Goal: Transaction & Acquisition: Book appointment/travel/reservation

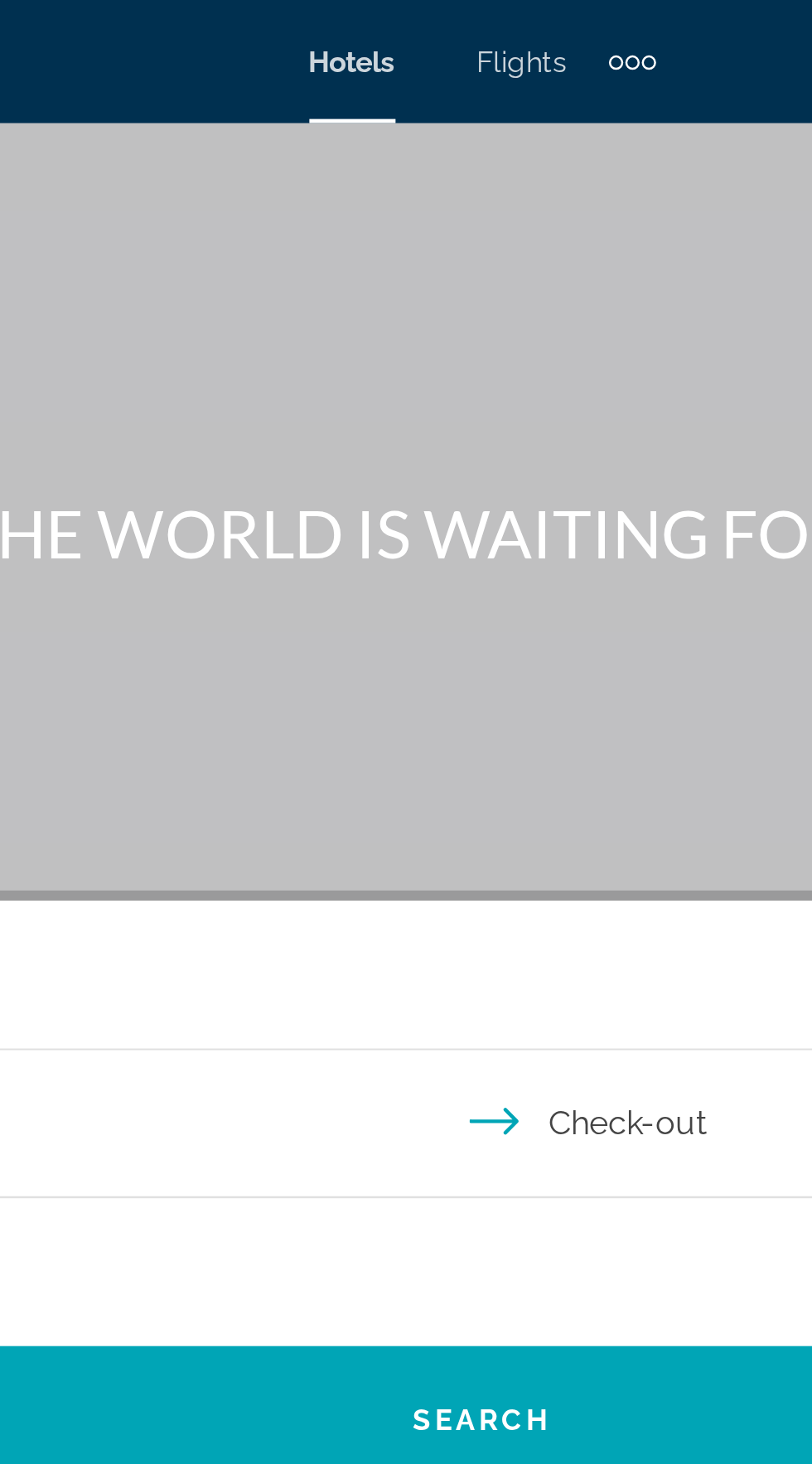
click at [472, 24] on div "Extra navigation items" at bounding box center [473, 25] width 6 height 6
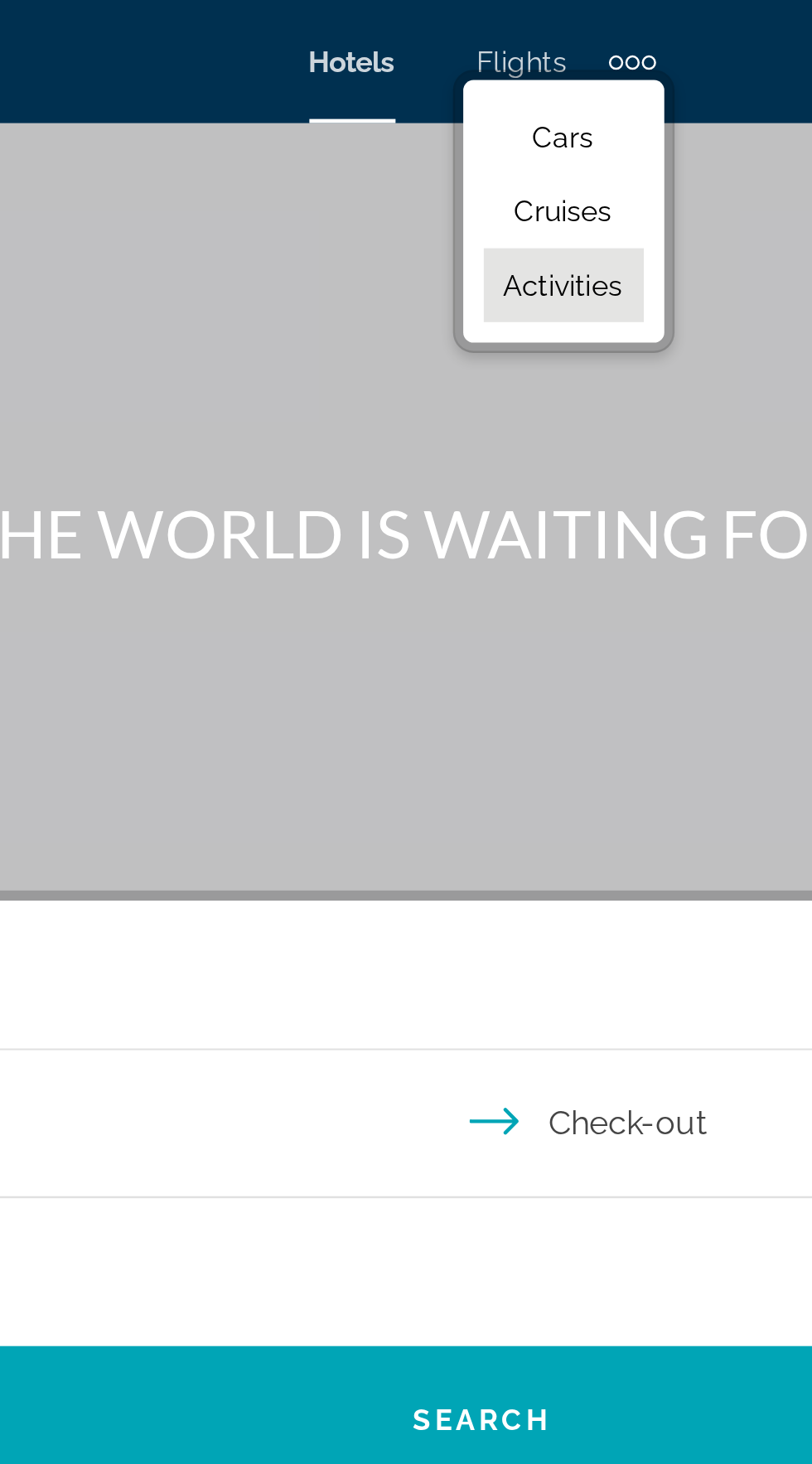
click at [444, 124] on link "Activities" at bounding box center [439, 115] width 65 height 30
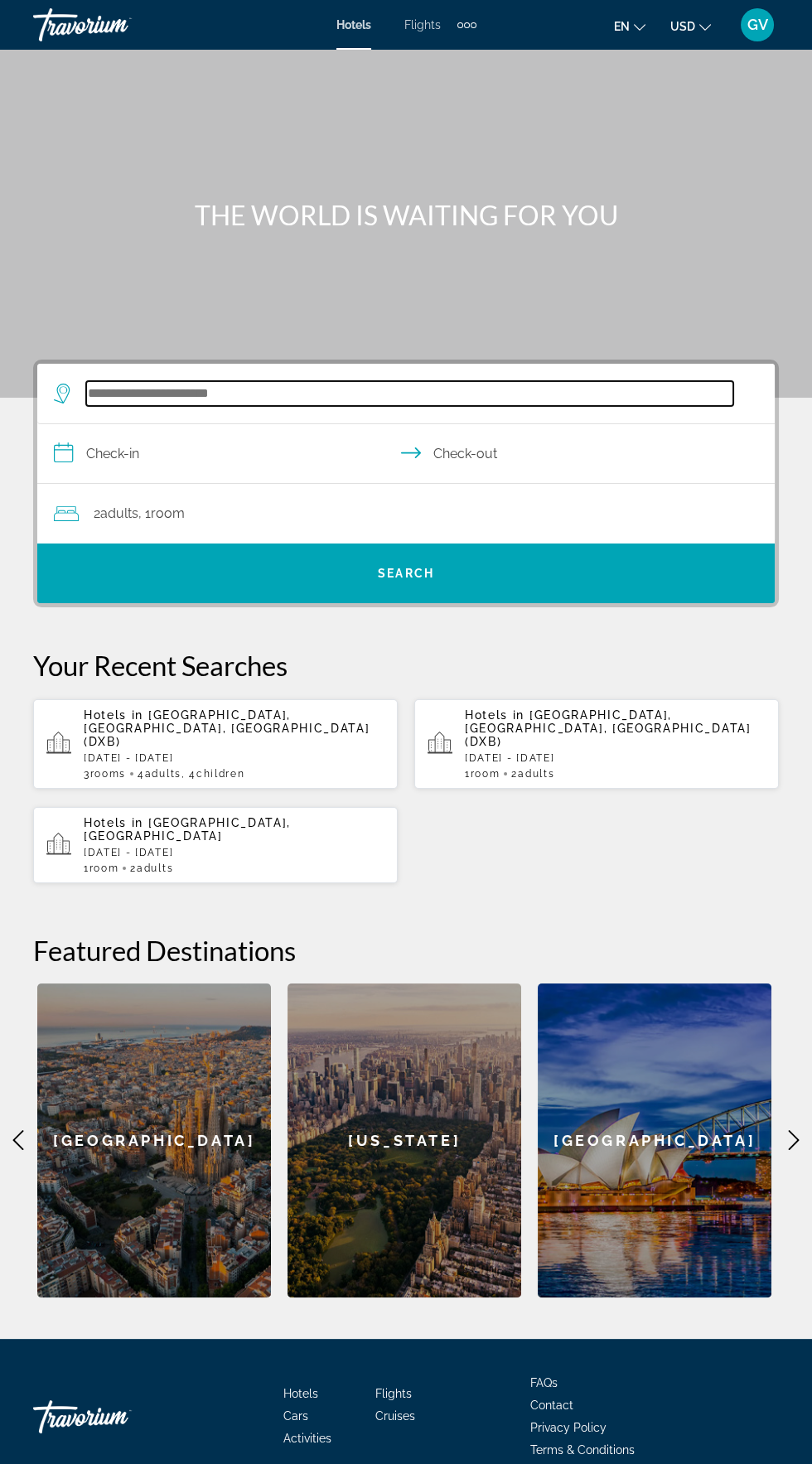
click at [238, 399] on input "Search widget" at bounding box center [409, 393] width 647 height 25
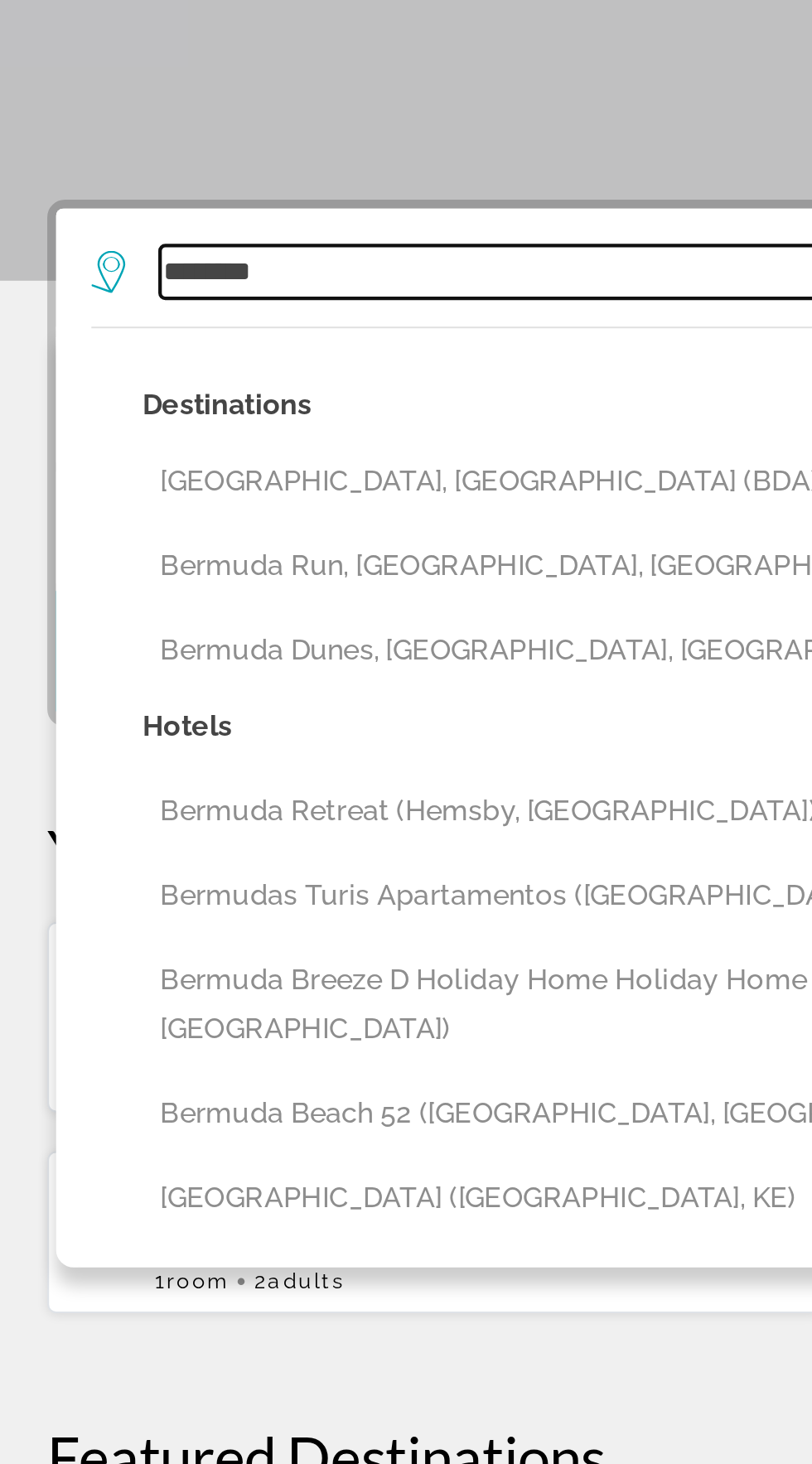
scroll to position [118, 0]
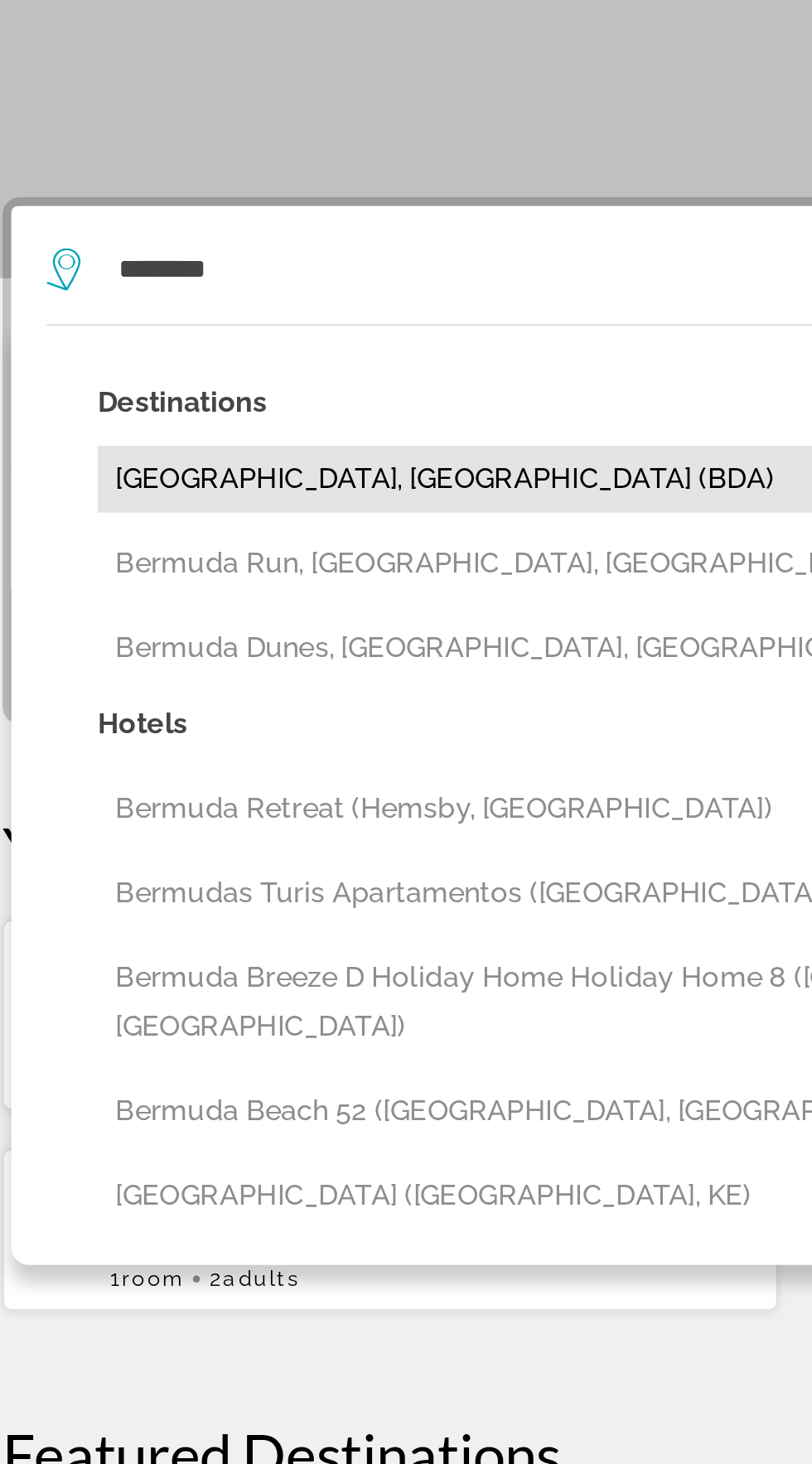
click at [217, 399] on button "[GEOGRAPHIC_DATA], [GEOGRAPHIC_DATA] (BDA)" at bounding box center [417, 414] width 680 height 32
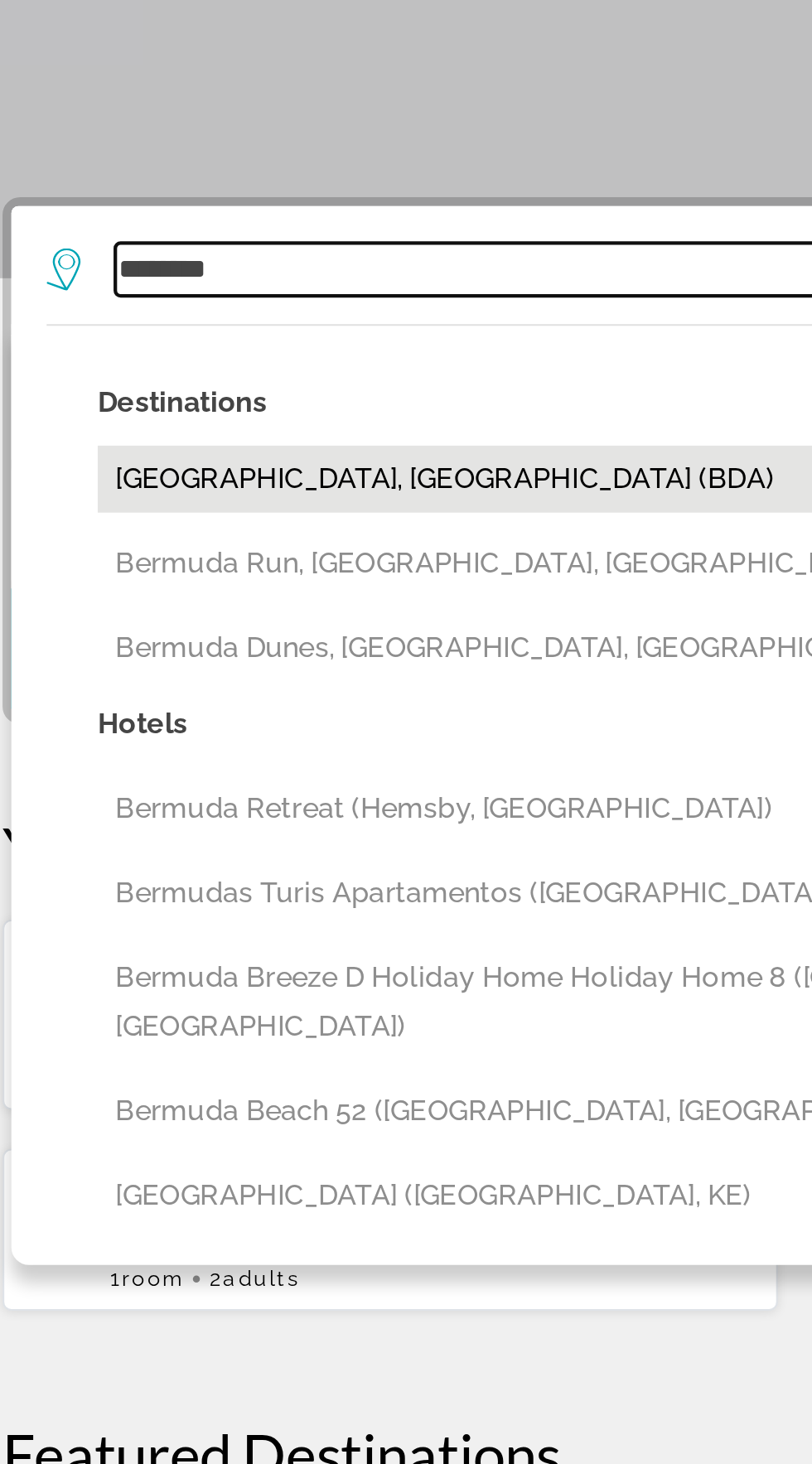
type input "**********"
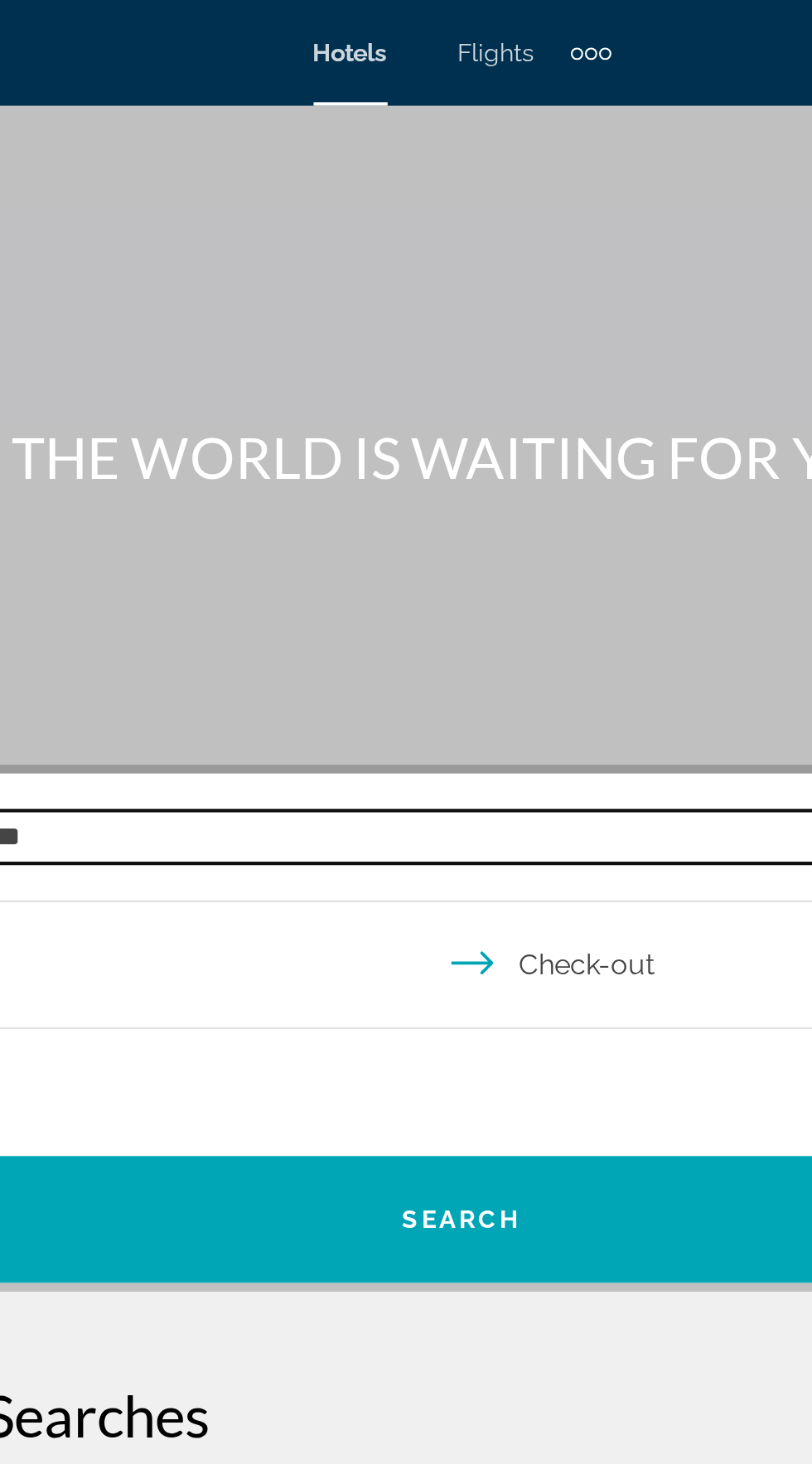
scroll to position [0, 0]
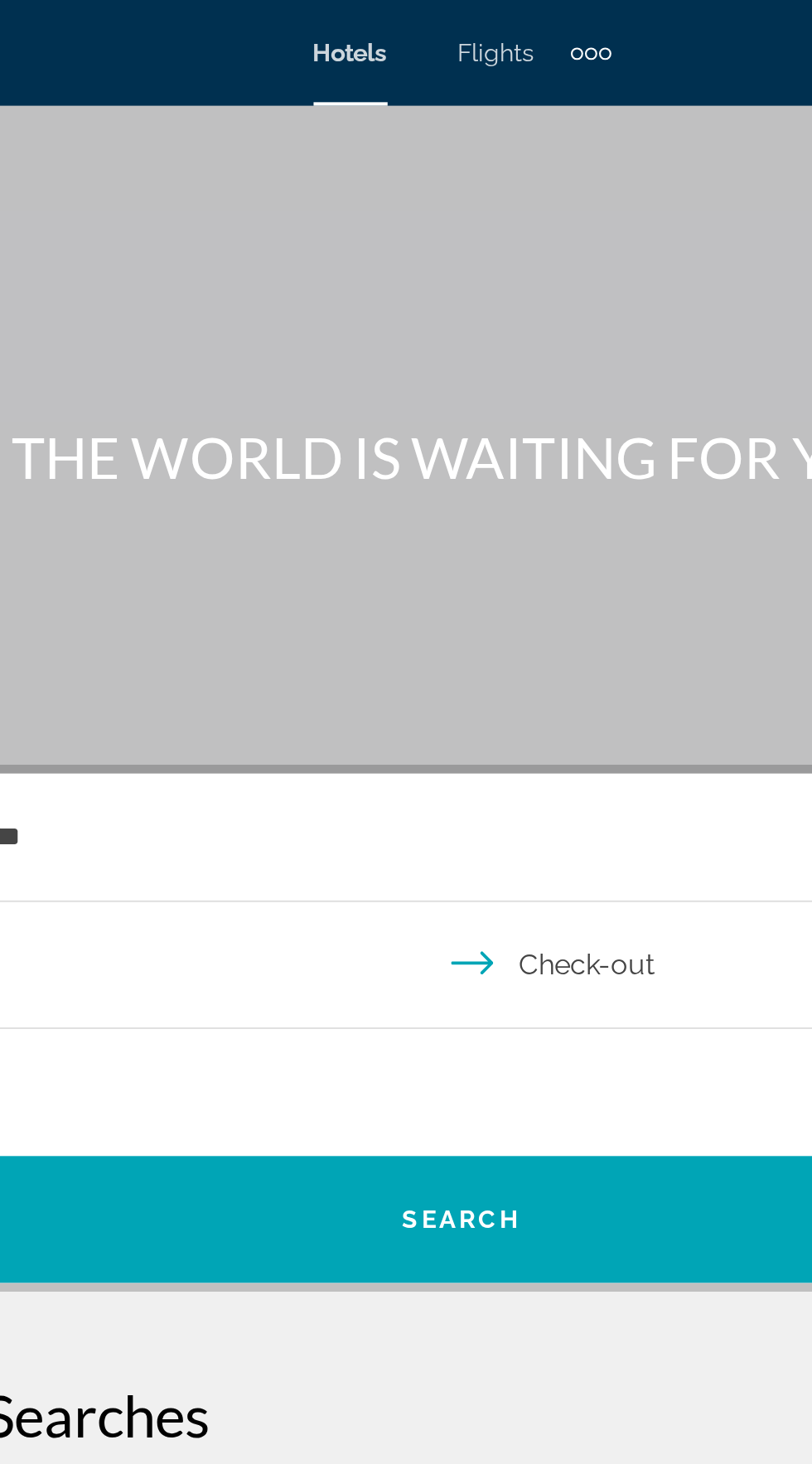
click at [467, 24] on div "Extra navigation items" at bounding box center [467, 25] width 6 height 6
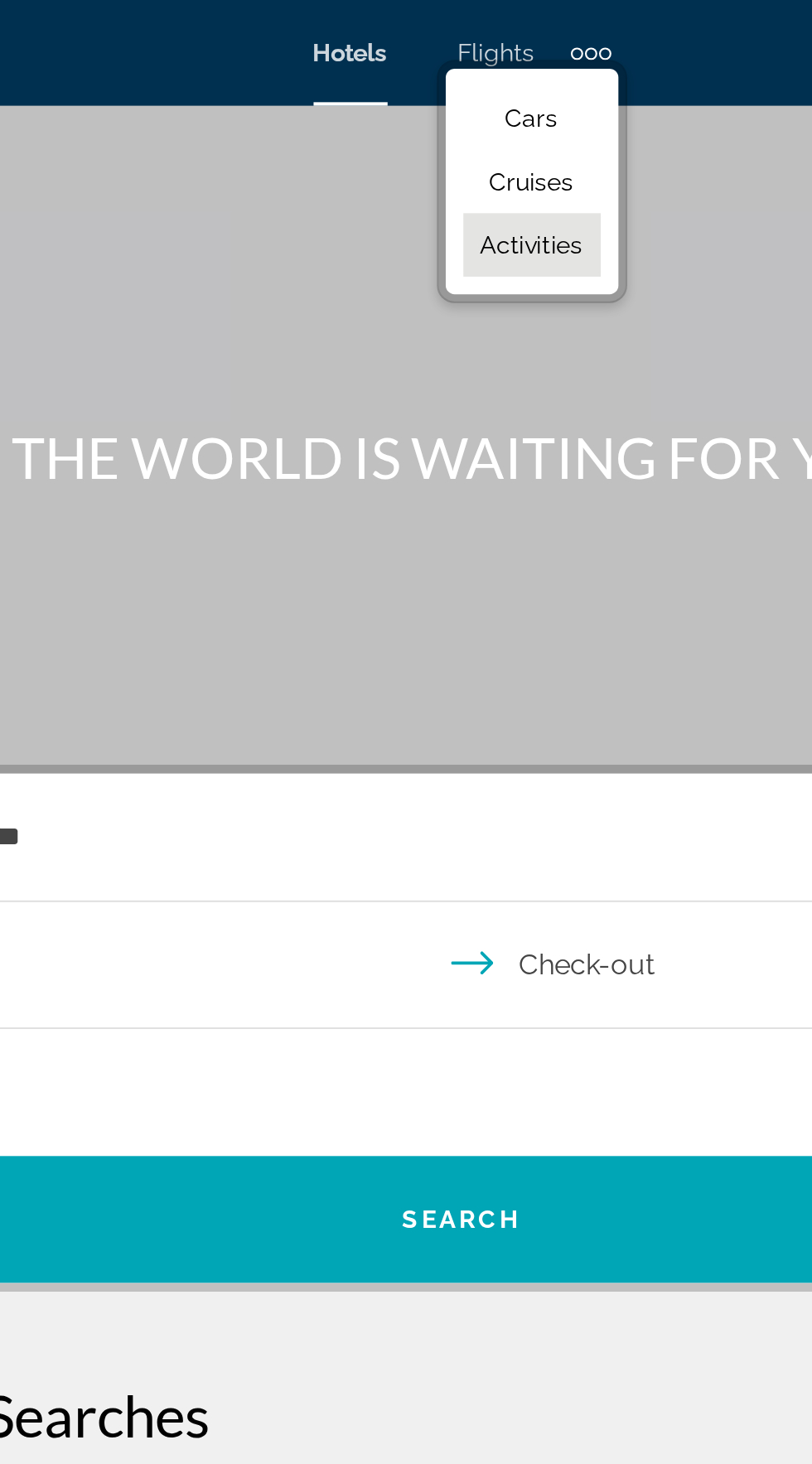
click at [448, 127] on link "Activities" at bounding box center [439, 115] width 65 height 30
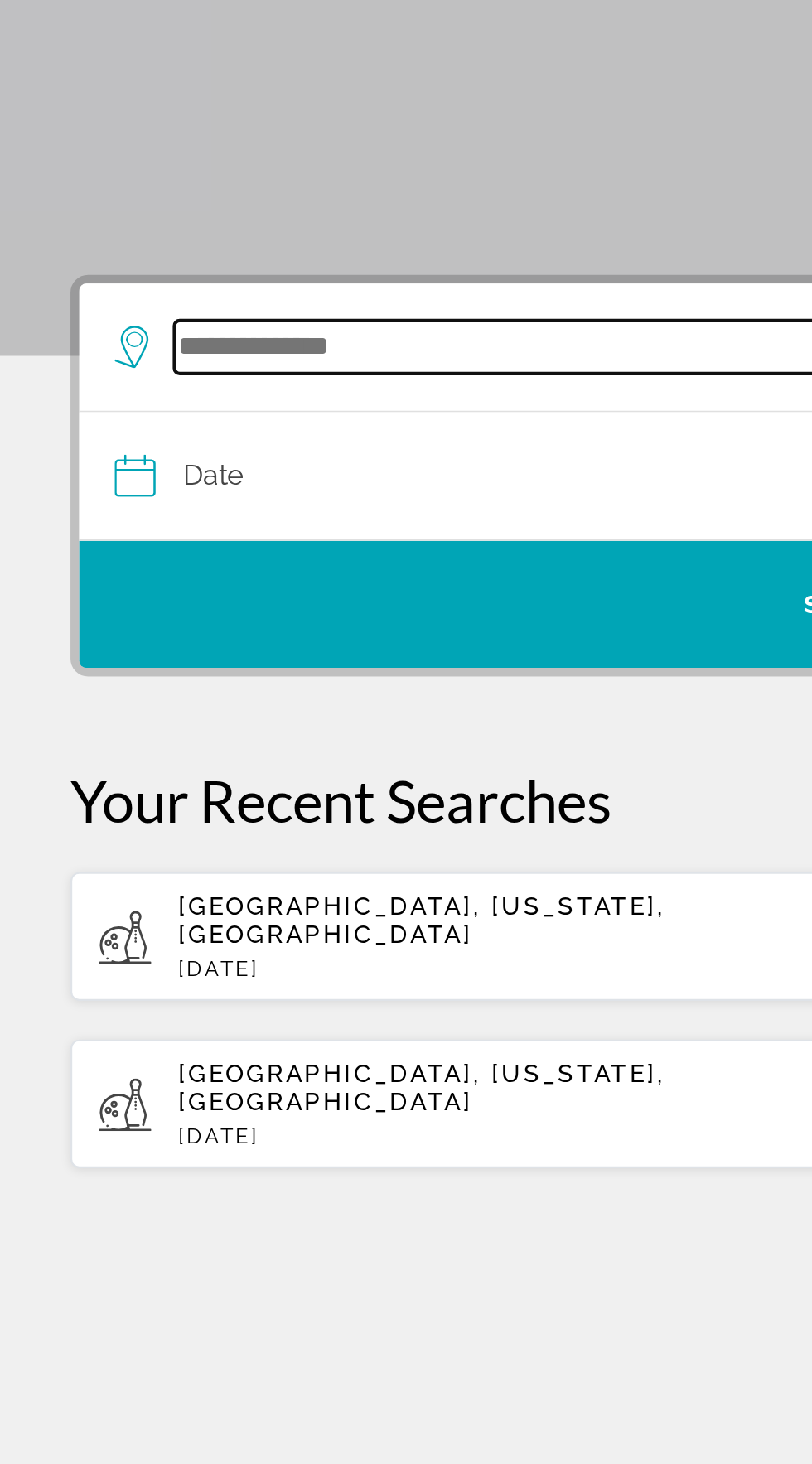
click at [176, 398] on input "Search widget" at bounding box center [411, 393] width 659 height 25
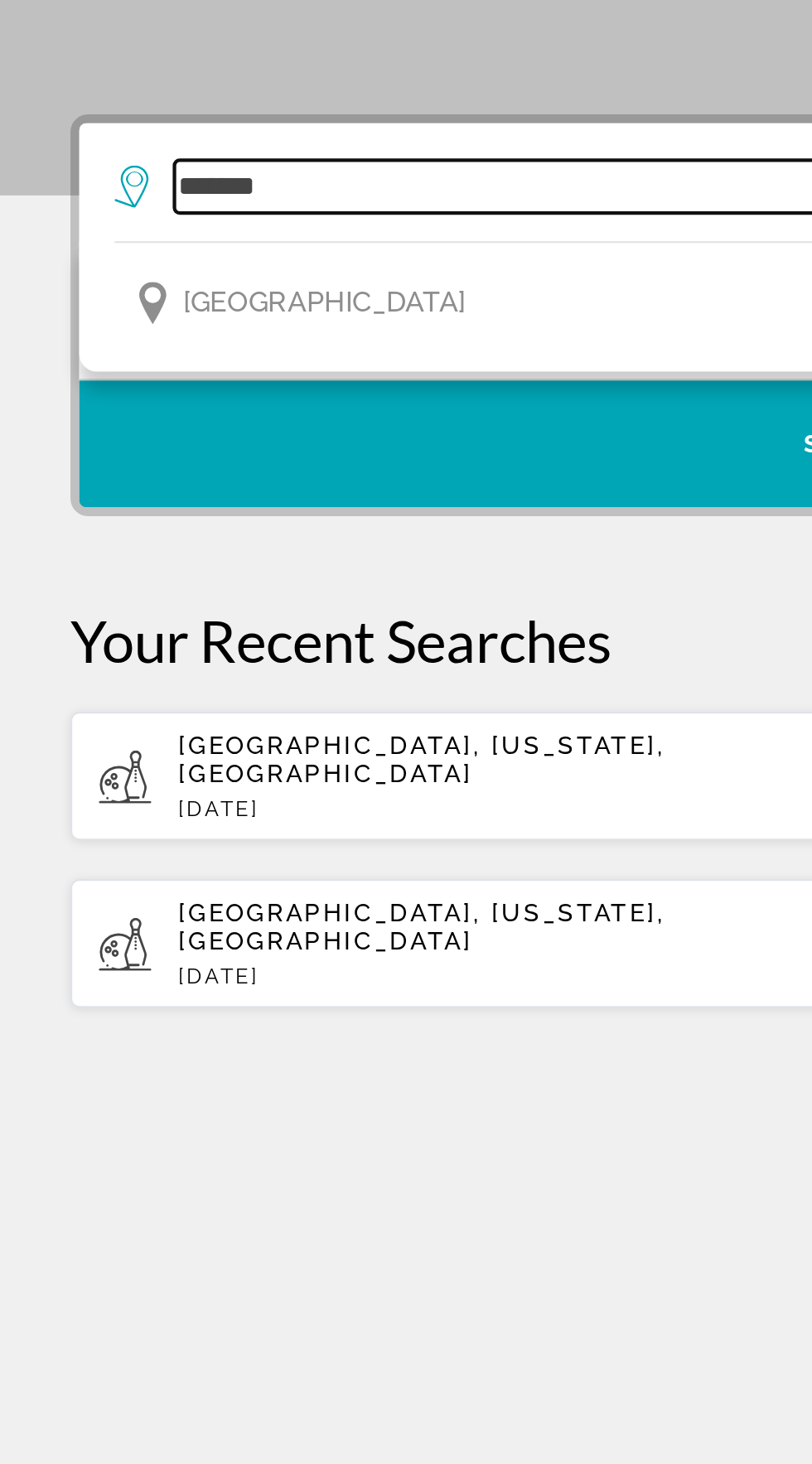
type input "*******"
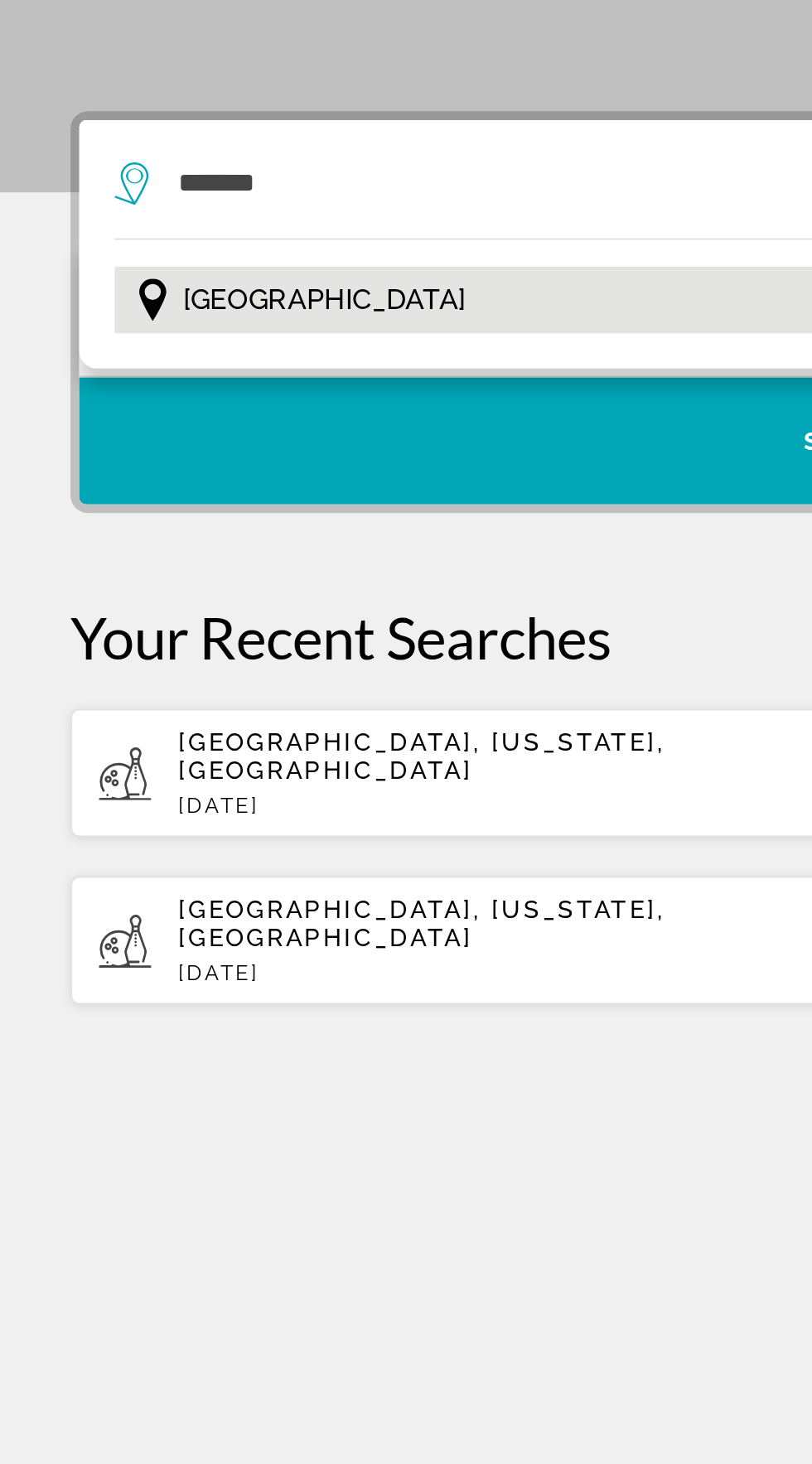
click at [134, 450] on span "[GEOGRAPHIC_DATA]" at bounding box center [152, 448] width 133 height 23
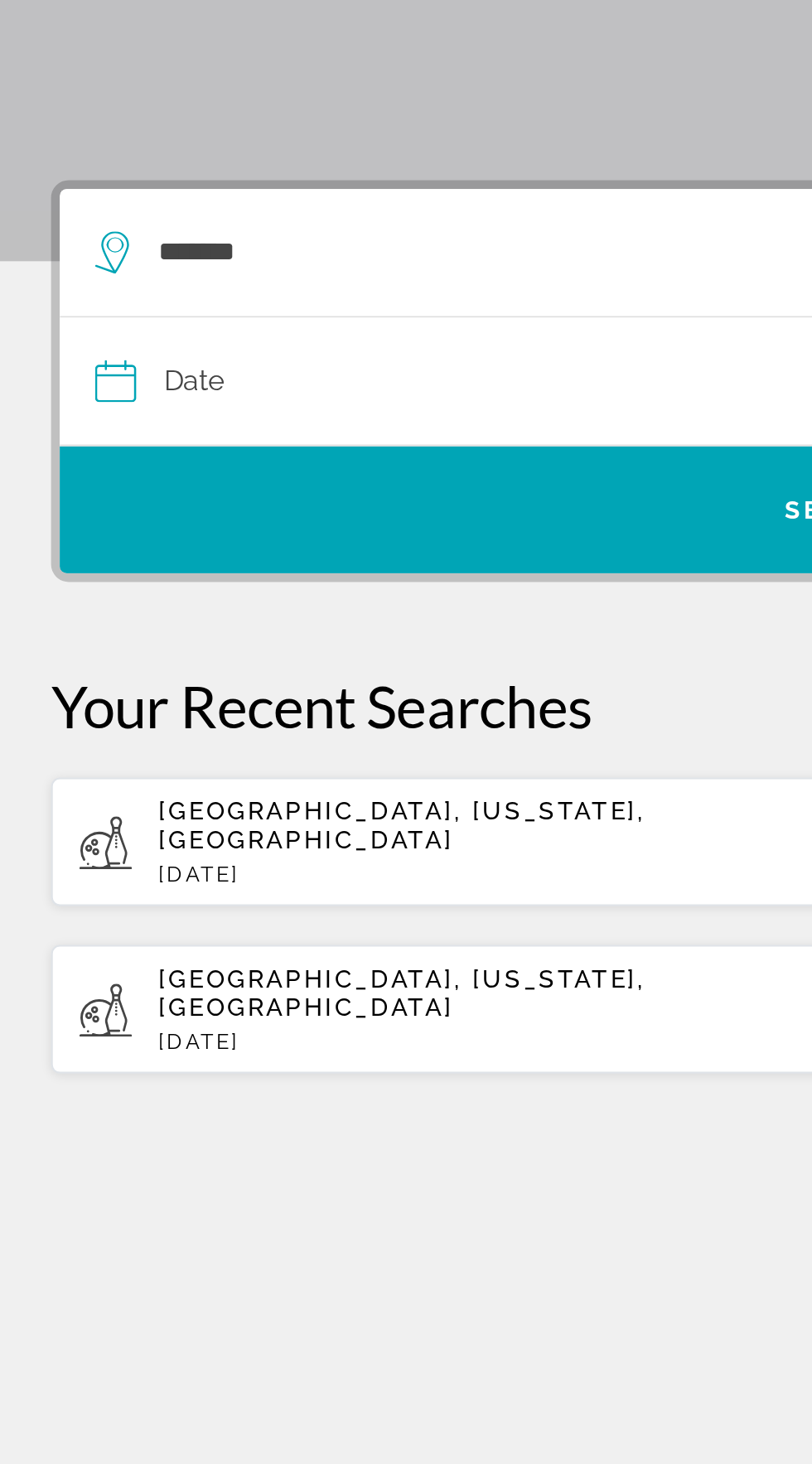
click at [58, 454] on input "Date" at bounding box center [229, 456] width 359 height 65
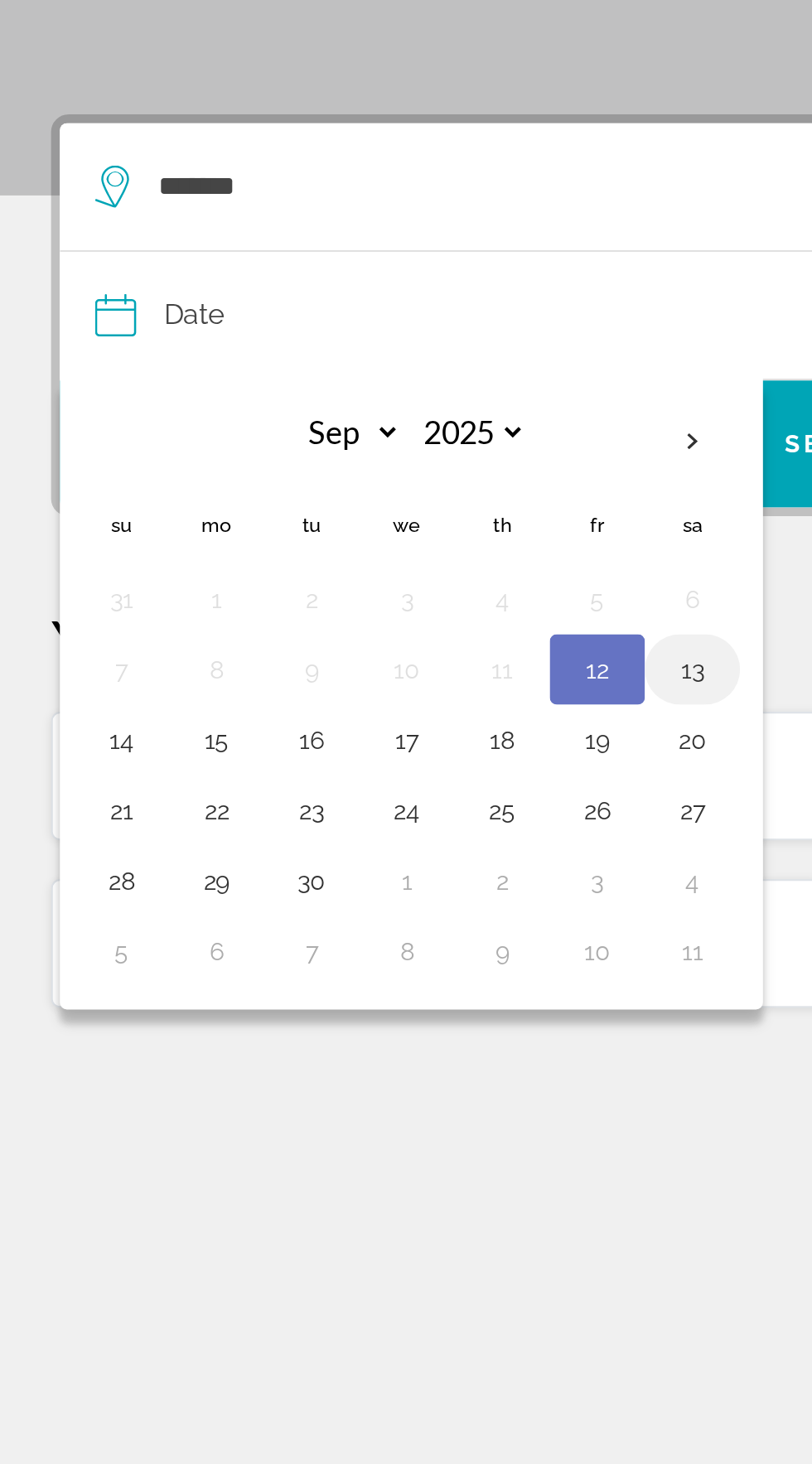
click at [336, 623] on button "13" at bounding box center [335, 621] width 27 height 23
type input "**********"
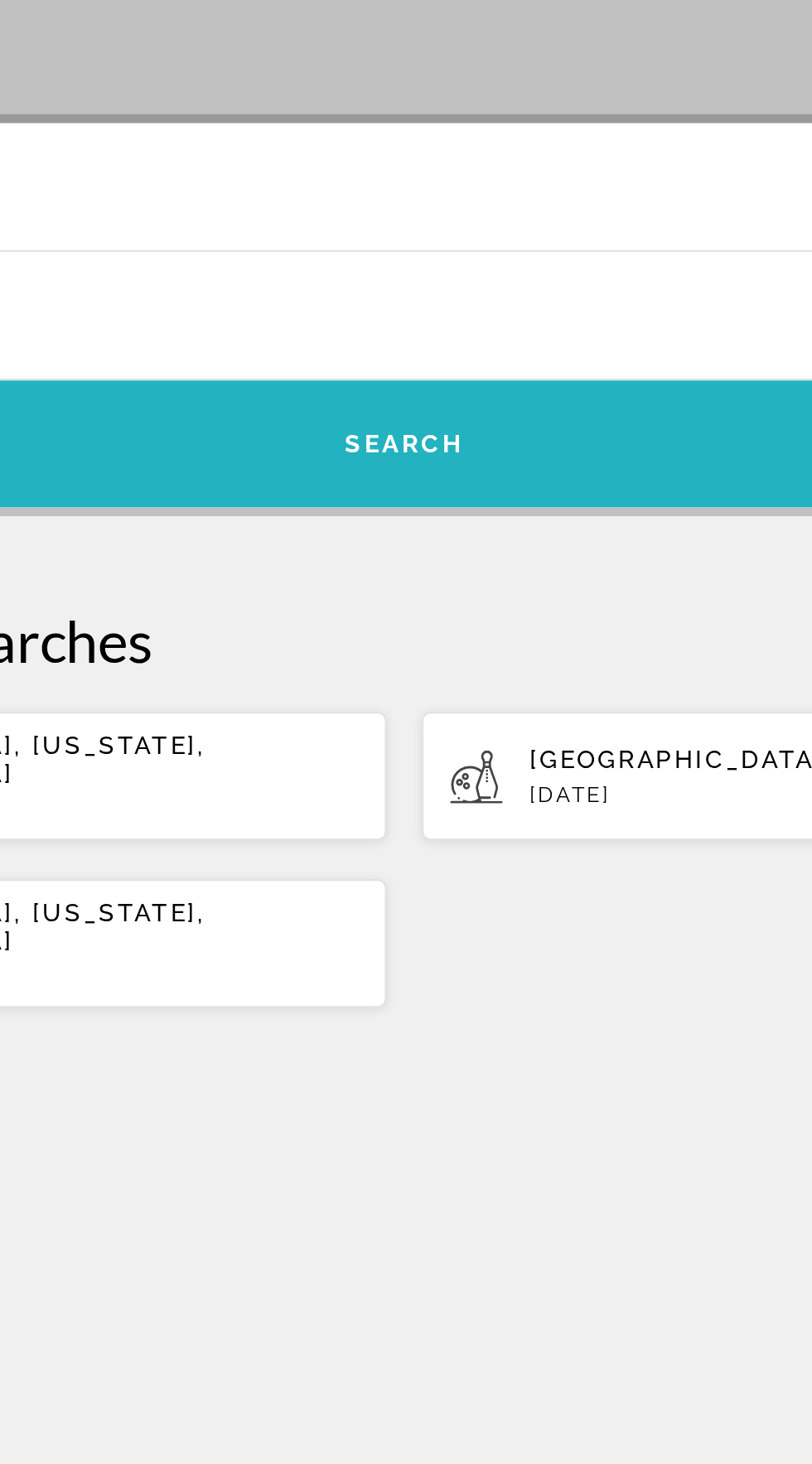
click at [410, 510] on span "Search" at bounding box center [406, 515] width 56 height 13
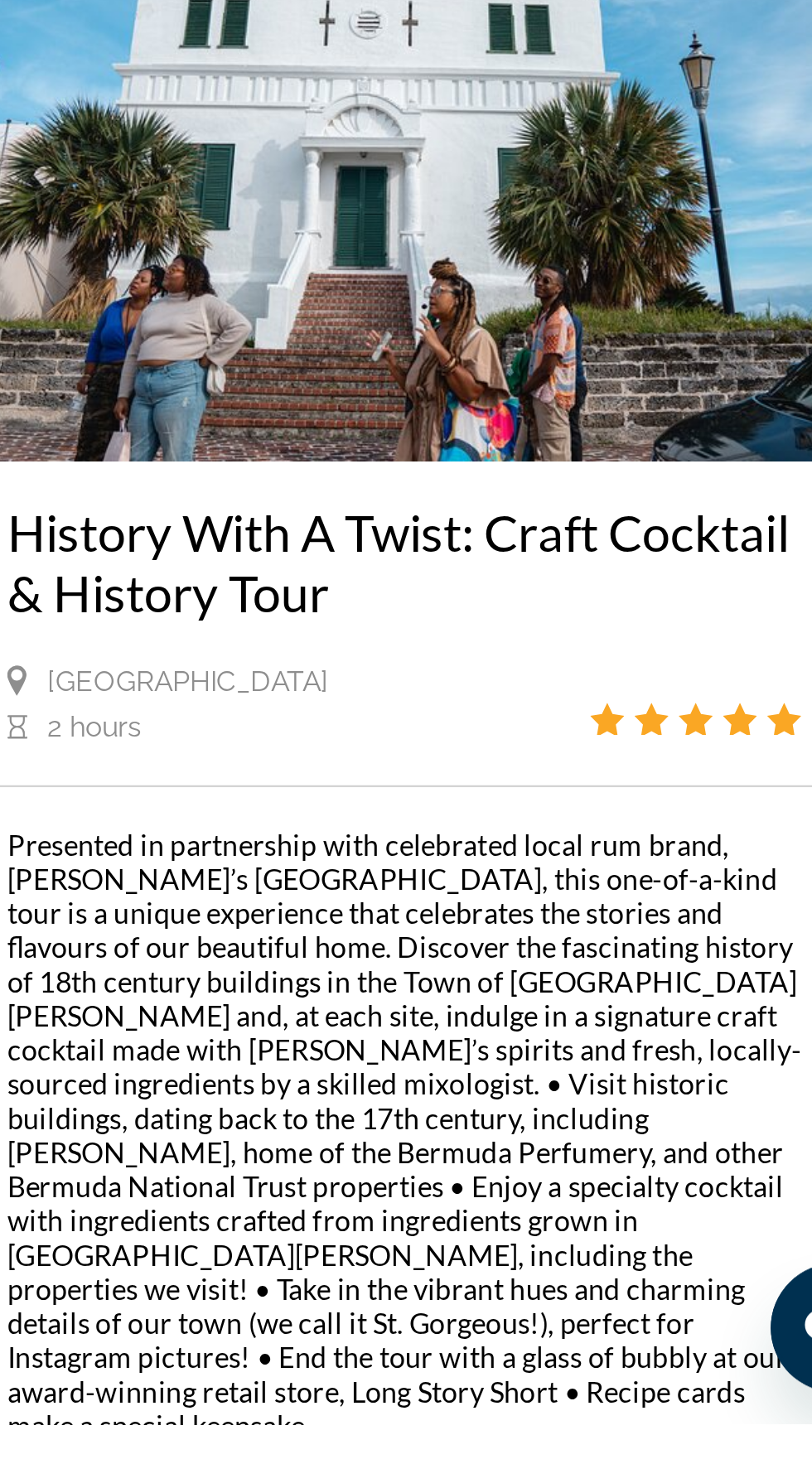
scroll to position [3029, 0]
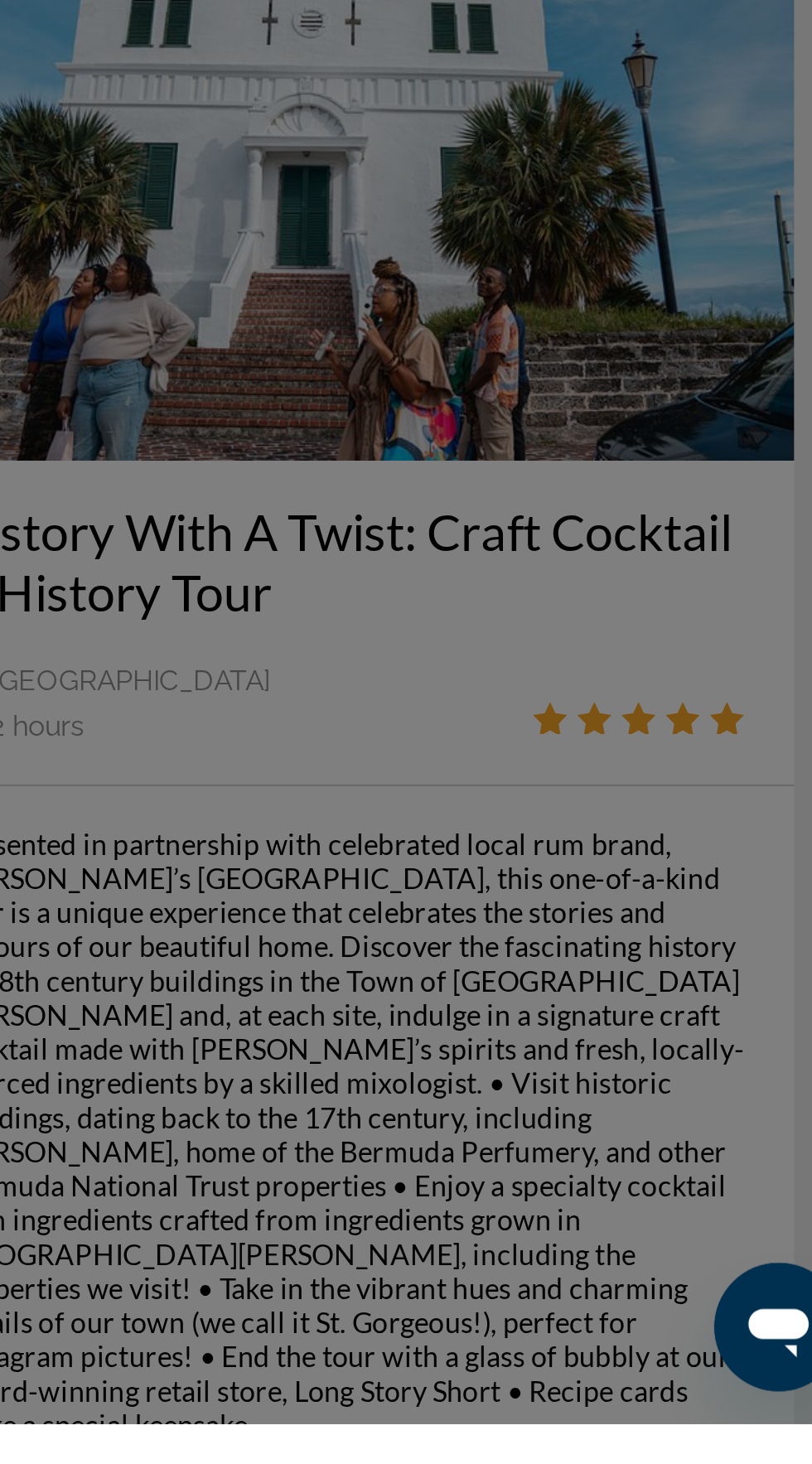
click at [669, 1386] on div at bounding box center [406, 732] width 812 height 1464
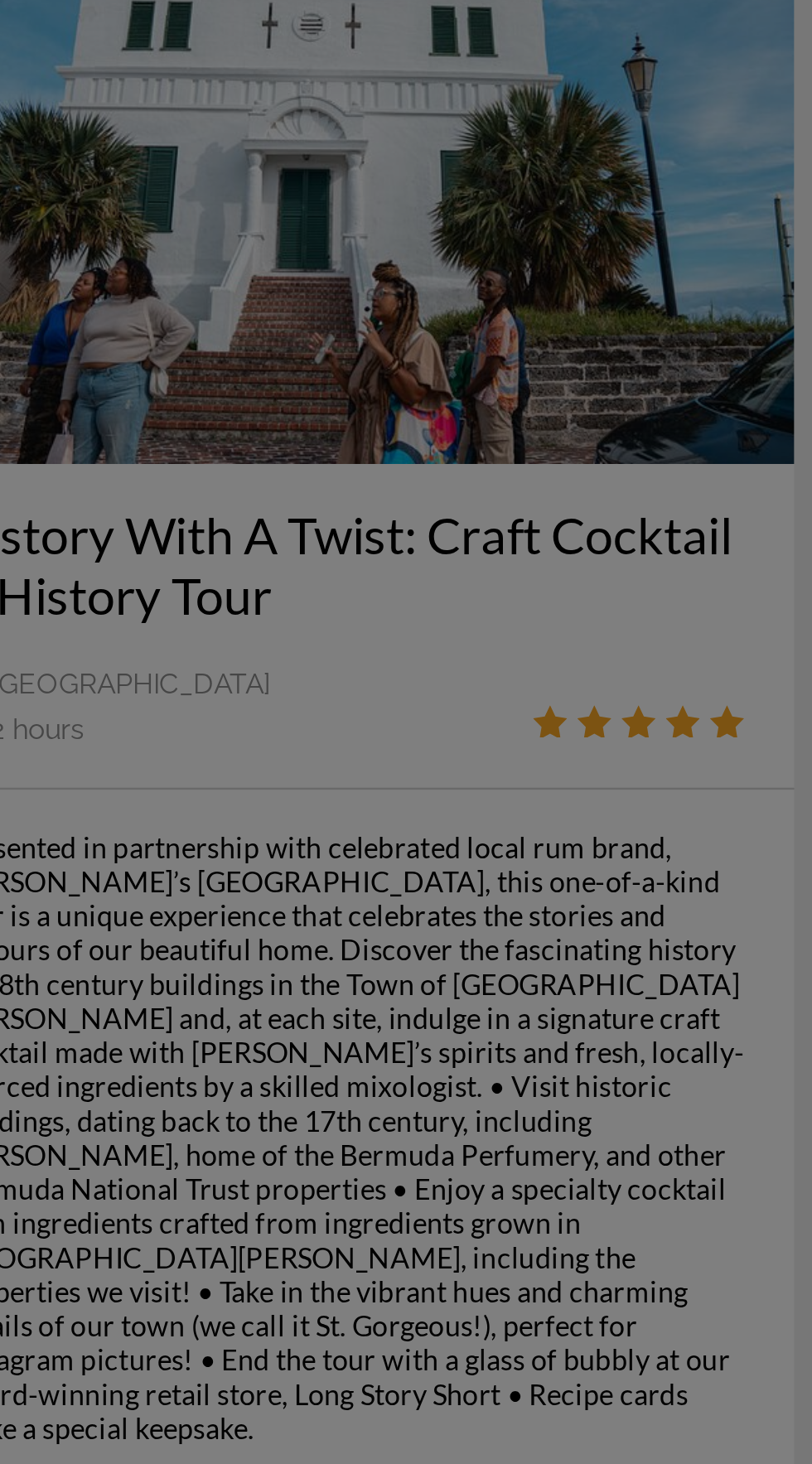
scroll to position [3176, 0]
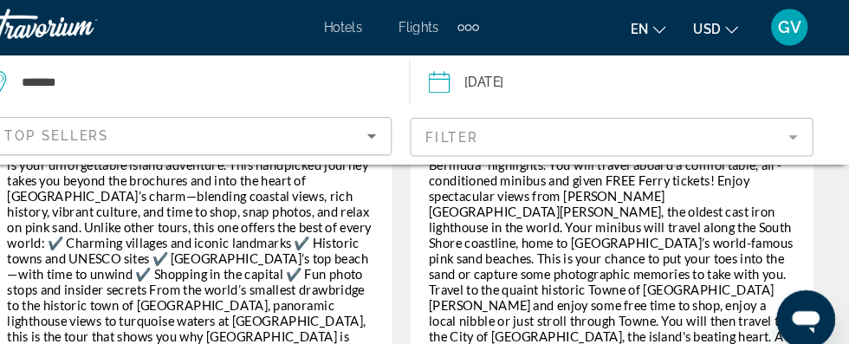
scroll to position [517, 0]
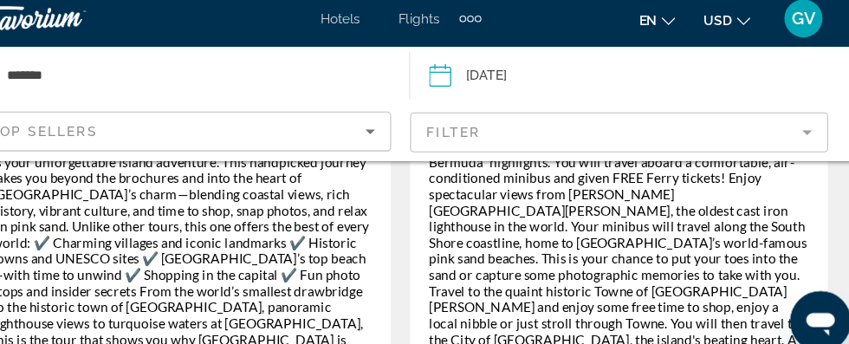
click at [596, 236] on div "This four-hour narrated adventure will show you the “Best of Bermuda” highlight…" at bounding box center [623, 266] width 346 height 265
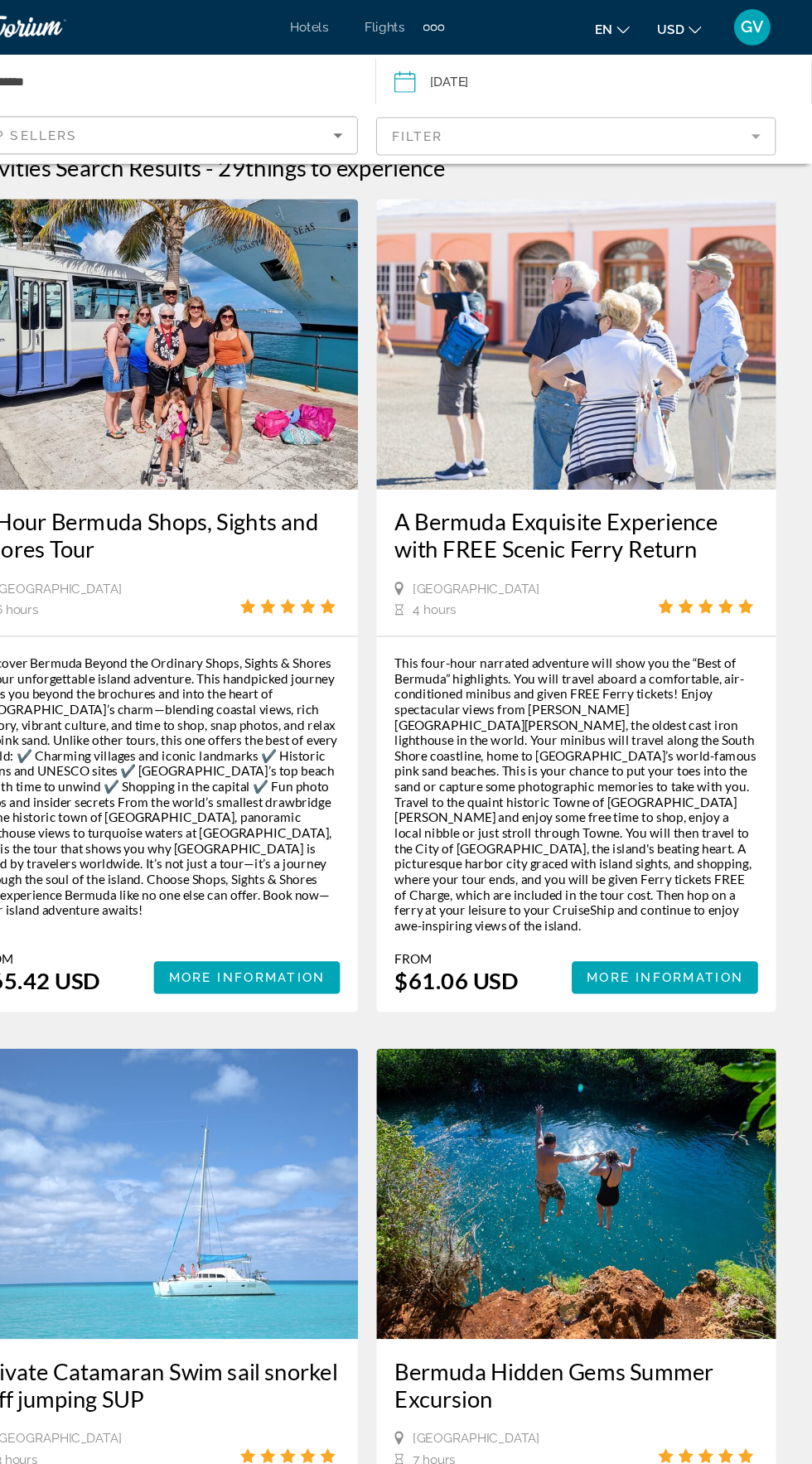
scroll to position [0, 0]
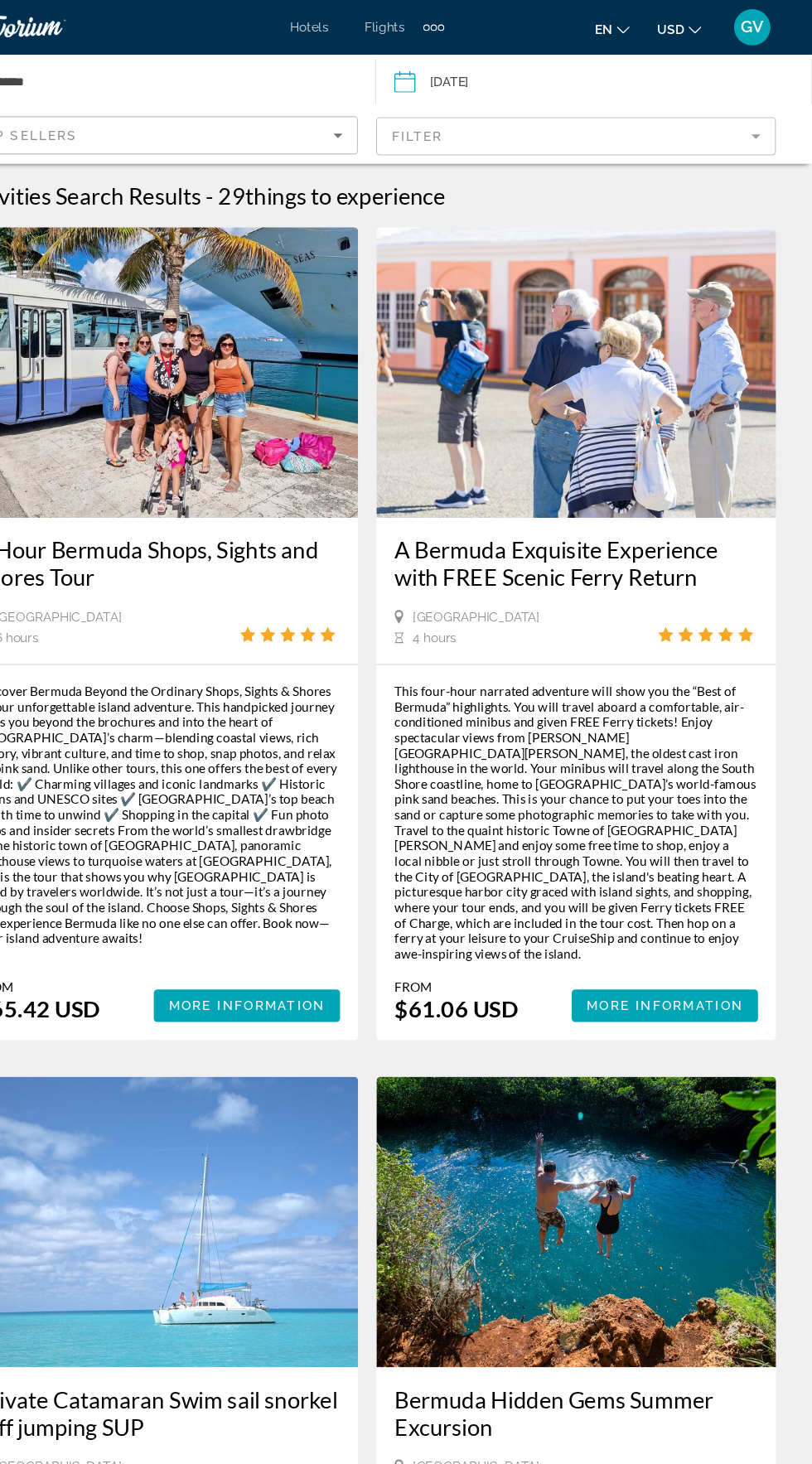
click at [591, 765] on div "This four-hour narrated adventure will show you the “Best of Bermuda” highlight…" at bounding box center [596, 749] width 331 height 254
